Goal: Transaction & Acquisition: Obtain resource

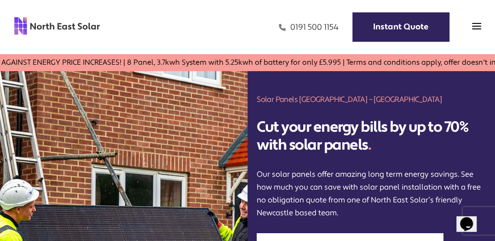
click at [290, 26] on link "0191 500 1154" at bounding box center [309, 27] width 60 height 11
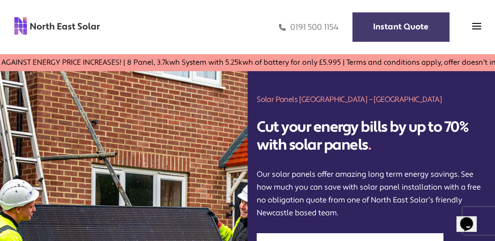
click at [410, 20] on link "Instant Quote" at bounding box center [400, 26] width 97 height 29
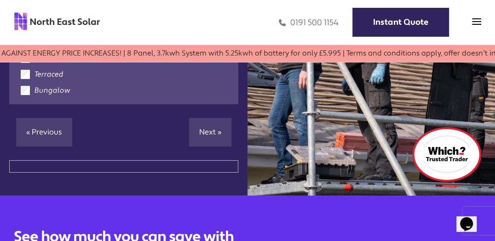
scroll to position [46, 0]
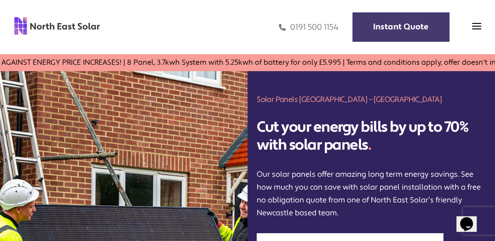
click at [418, 23] on link "Instant Quote" at bounding box center [400, 26] width 97 height 29
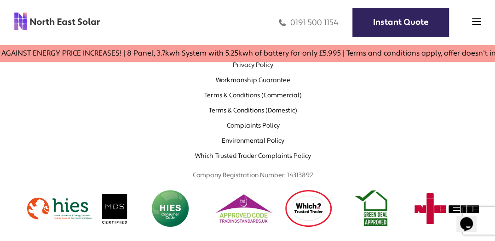
scroll to position [460, 0]
